Goal: Submit feedback/report problem

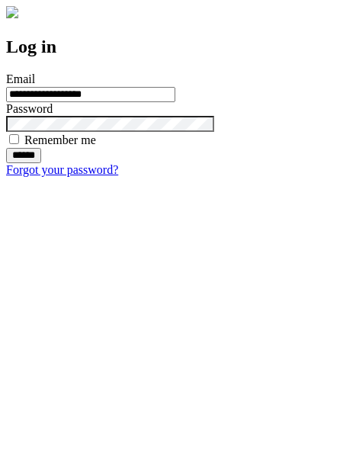
click at [41, 163] on input "******" at bounding box center [23, 155] width 35 height 15
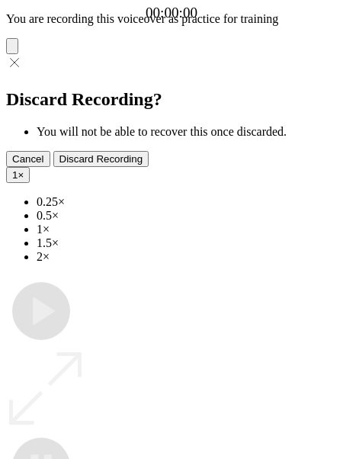
type input "**********"
